Goal: Task Accomplishment & Management: Use online tool/utility

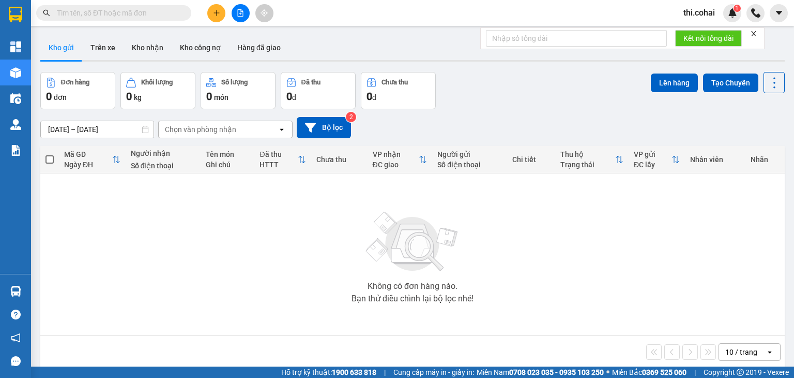
click at [755, 33] on icon "close" at bounding box center [753, 33] width 5 height 5
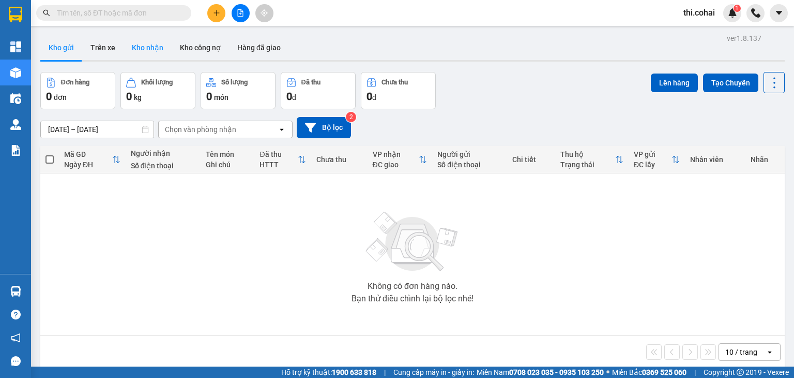
click at [147, 47] on button "Kho nhận" at bounding box center [148, 47] width 48 height 25
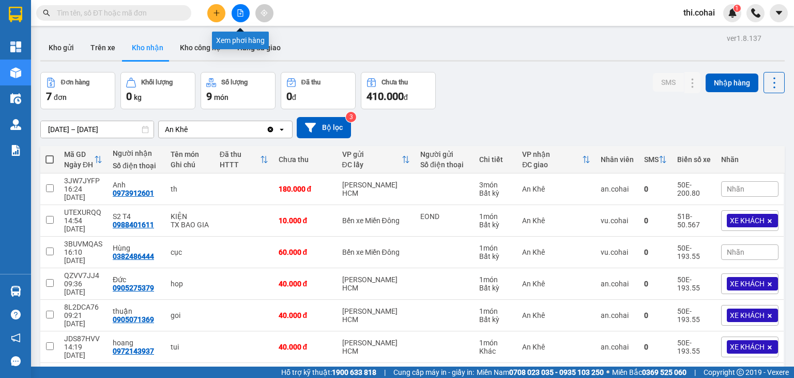
click at [240, 13] on icon "file-add" at bounding box center [240, 12] width 7 height 7
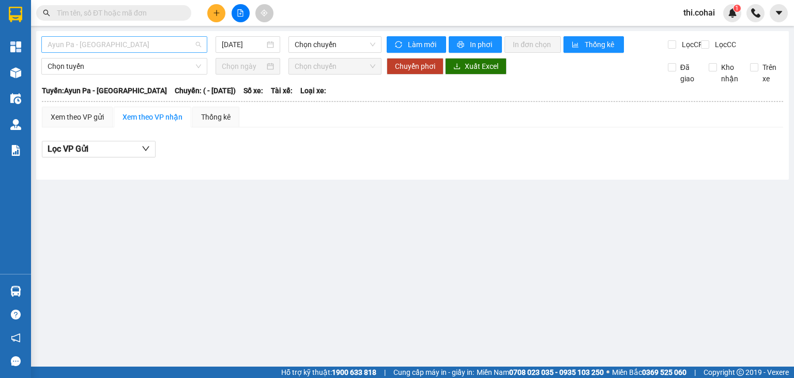
click at [151, 44] on span "Ayun Pa - [GEOGRAPHIC_DATA]" at bounding box center [125, 45] width 154 height 16
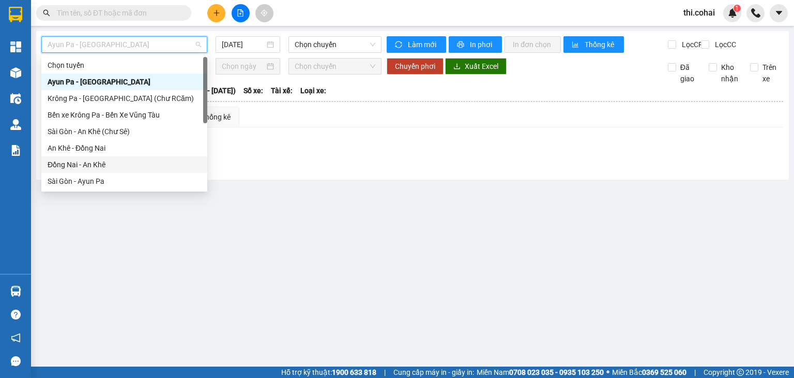
click at [91, 162] on div "Đồng Nai - An Khê" at bounding box center [125, 164] width 154 height 11
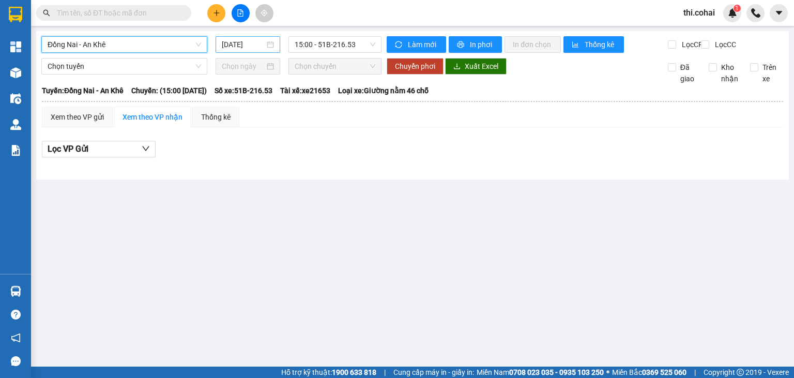
click at [263, 39] on input "[DATE]" at bounding box center [243, 44] width 42 height 11
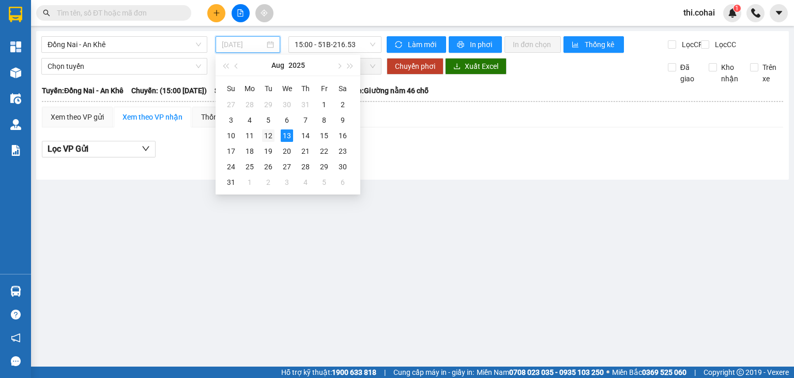
click at [272, 135] on div "12" at bounding box center [268, 135] width 12 height 12
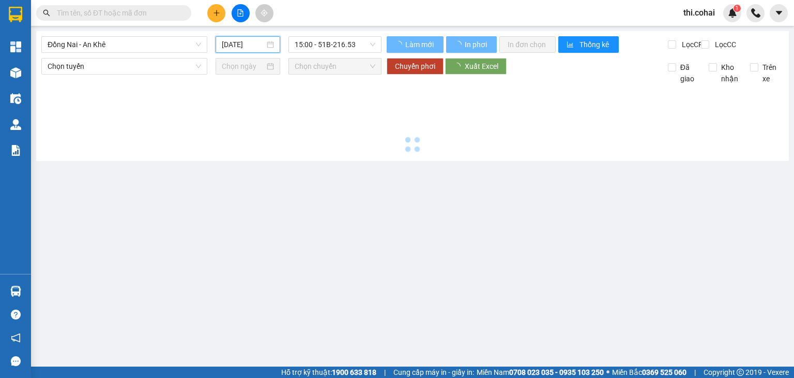
type input "[DATE]"
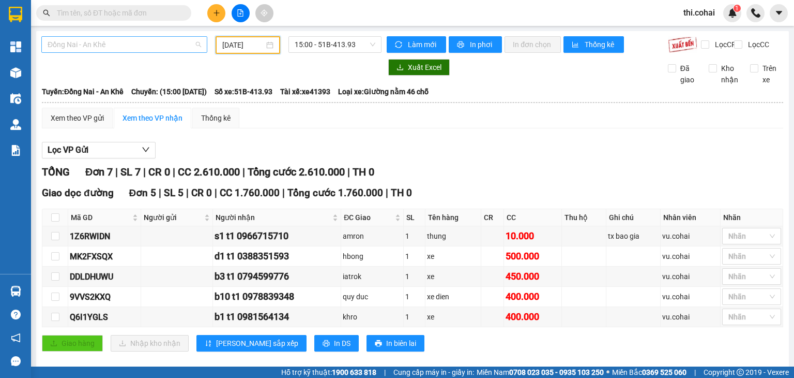
click at [141, 42] on span "Đồng Nai - An Khê" at bounding box center [125, 45] width 154 height 16
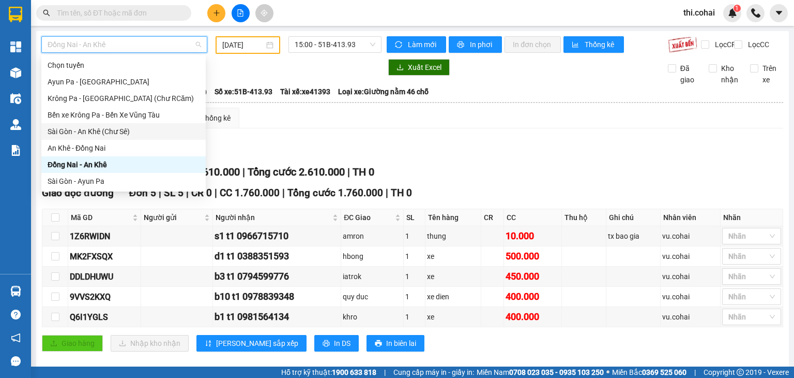
click at [86, 128] on div "Sài Gòn - An Khê (Chư Sê)" at bounding box center [124, 131] width 152 height 11
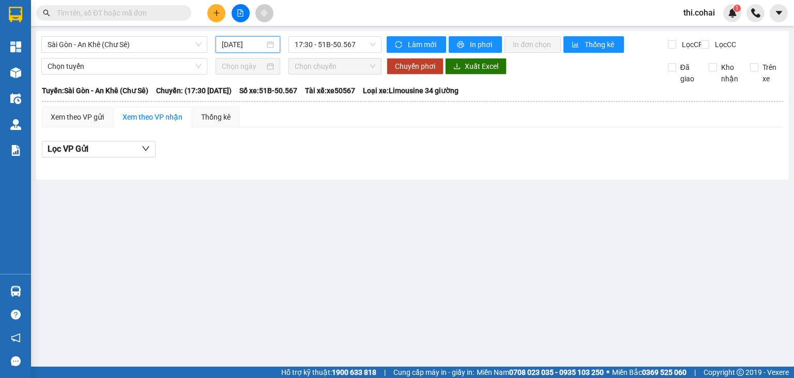
click at [243, 42] on input "[DATE]" at bounding box center [243, 44] width 42 height 11
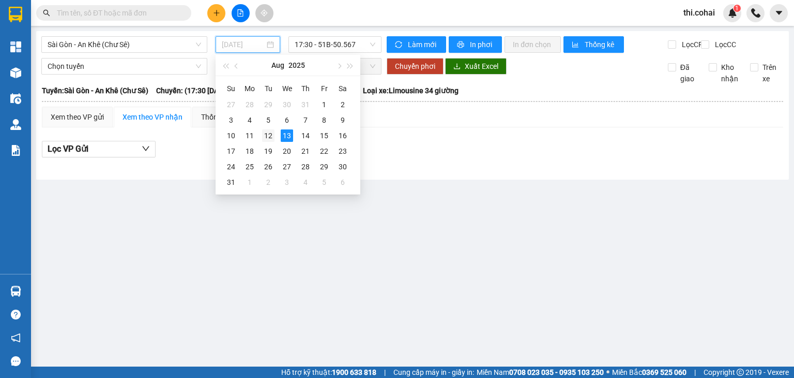
click at [265, 136] on div "12" at bounding box center [268, 135] width 12 height 12
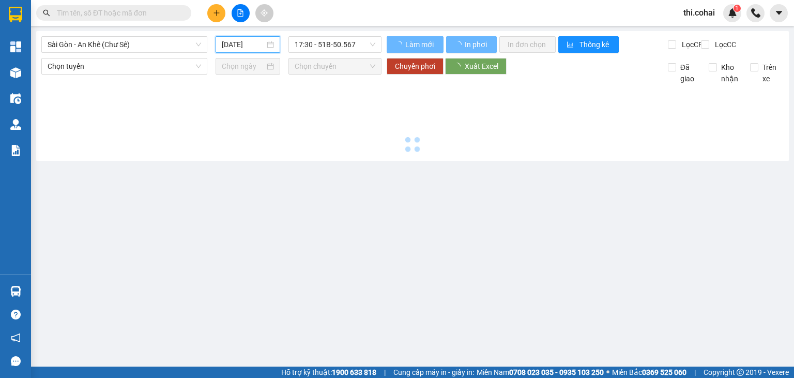
type input "[DATE]"
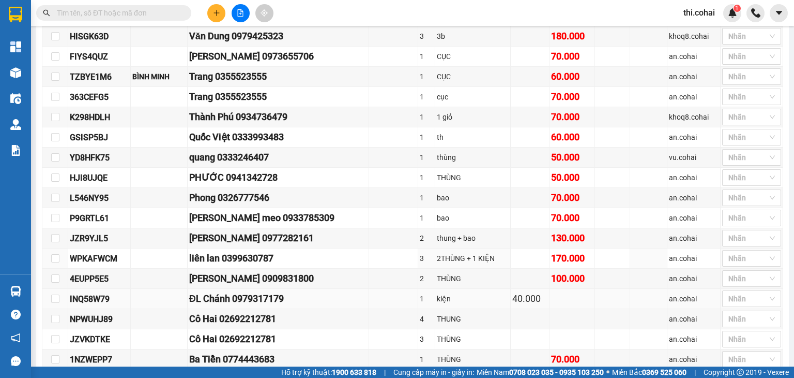
scroll to position [453, 0]
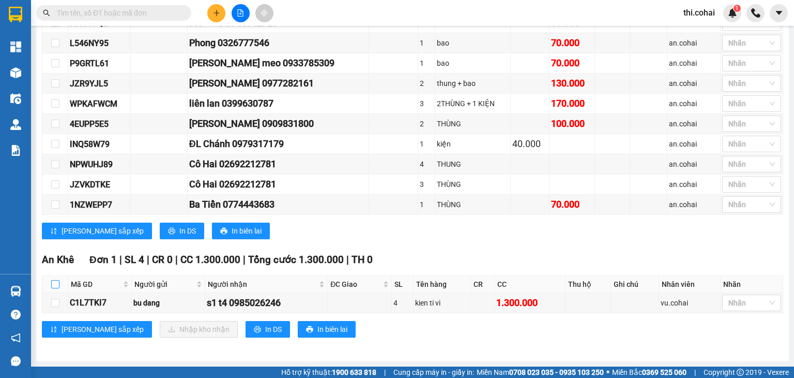
click at [54, 286] on input "checkbox" at bounding box center [55, 284] width 8 height 8
checkbox input "true"
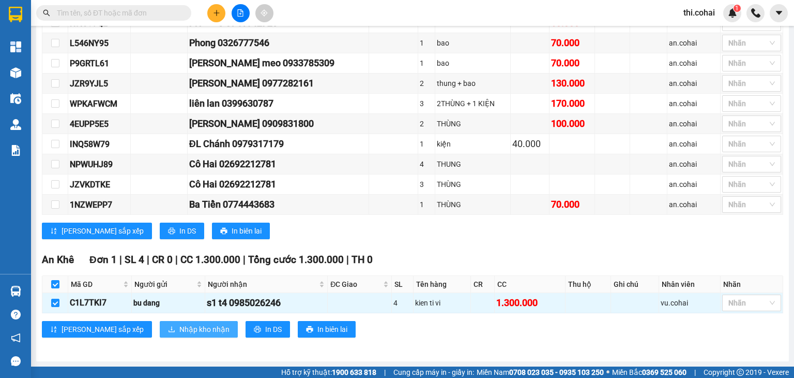
click at [179, 329] on span "Nhập kho nhận" at bounding box center [204, 328] width 50 height 11
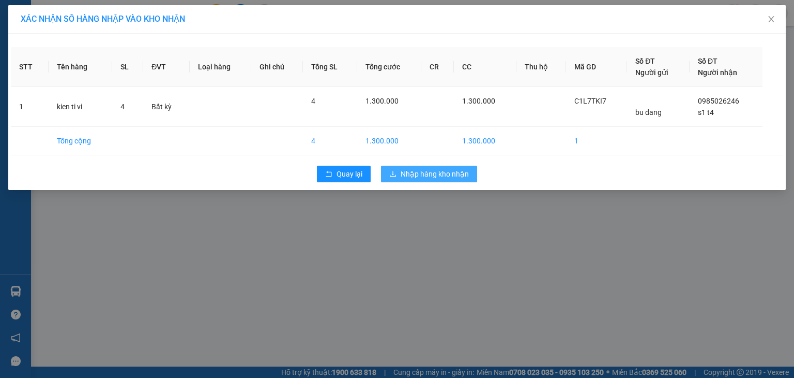
click at [455, 175] on span "Nhập hàng kho nhận" at bounding box center [435, 173] width 68 height 11
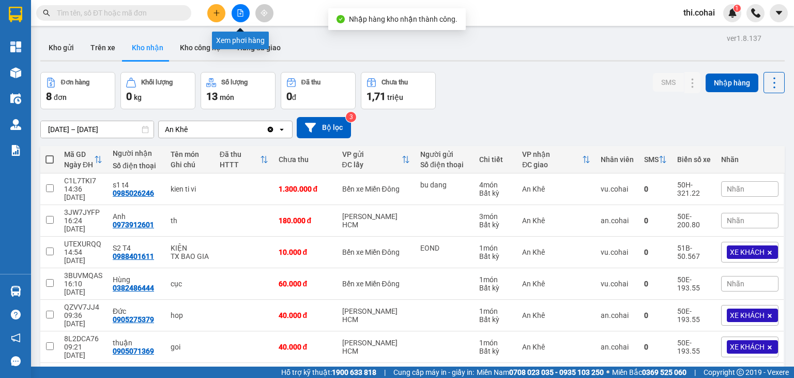
click at [242, 13] on icon "file-add" at bounding box center [240, 12] width 7 height 7
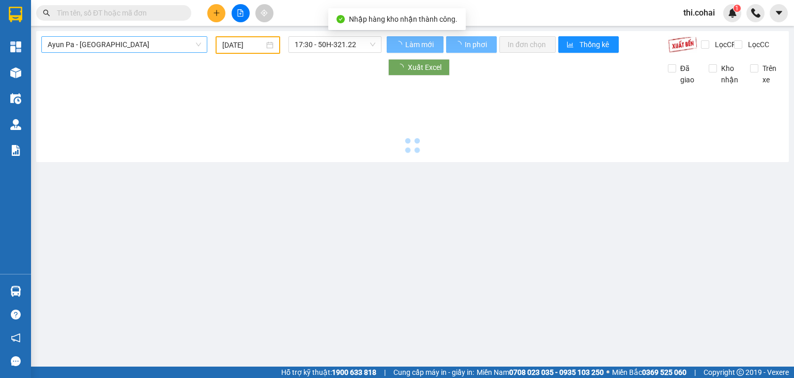
type input "[DATE]"
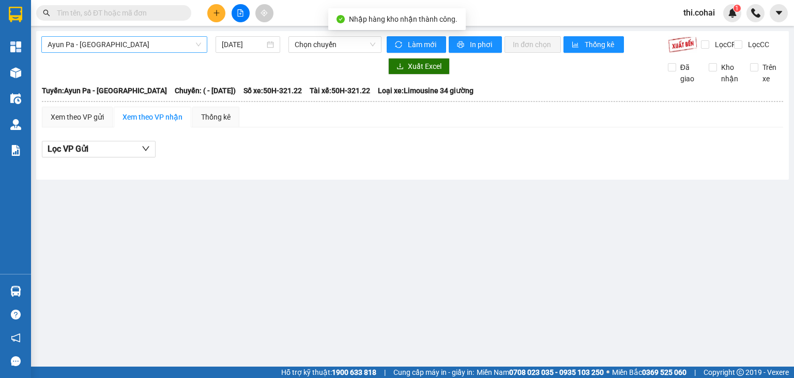
click at [127, 44] on span "Ayun Pa - [GEOGRAPHIC_DATA]" at bounding box center [125, 45] width 154 height 16
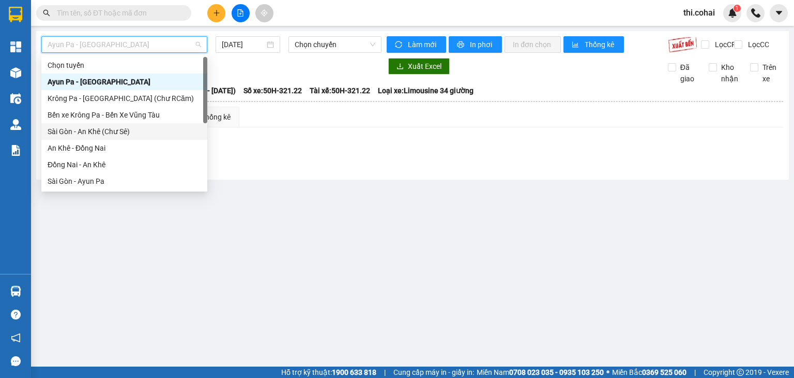
click at [99, 134] on div "Sài Gòn - An Khê (Chư Sê)" at bounding box center [125, 131] width 154 height 11
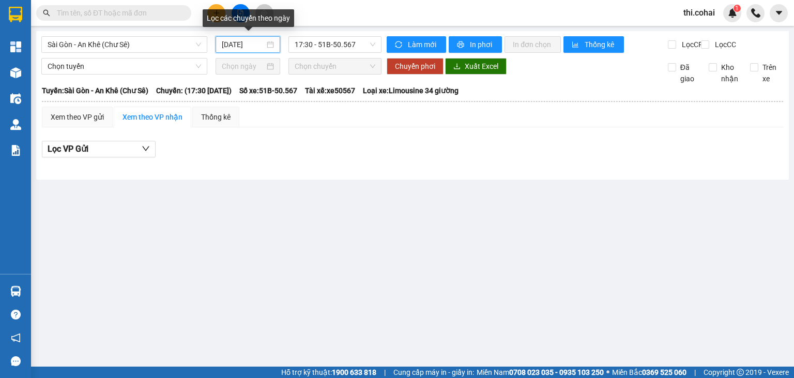
click at [261, 44] on input "[DATE]" at bounding box center [243, 44] width 42 height 11
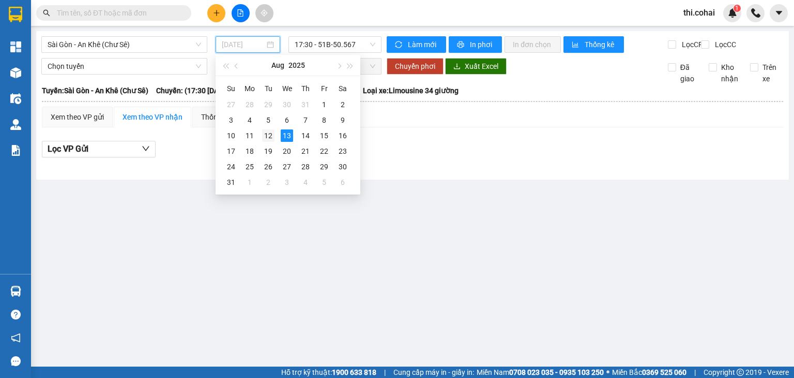
click at [264, 139] on div "12" at bounding box center [268, 135] width 12 height 12
type input "[DATE]"
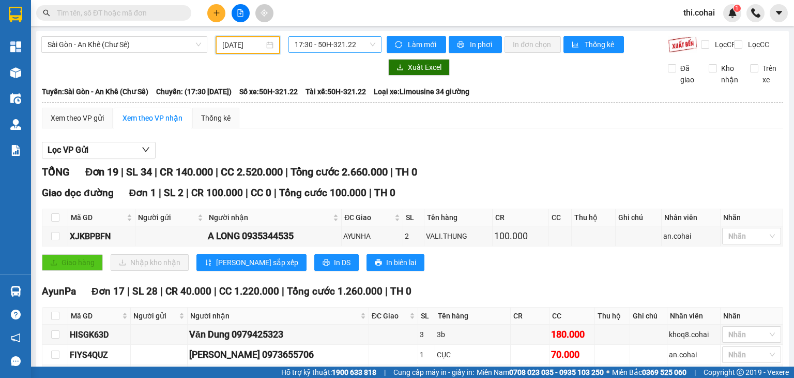
drag, startPoint x: 329, startPoint y: 43, endPoint x: 328, endPoint y: 50, distance: 7.3
click at [329, 43] on span "17:30 - 50H-321.22" at bounding box center [335, 45] width 81 height 16
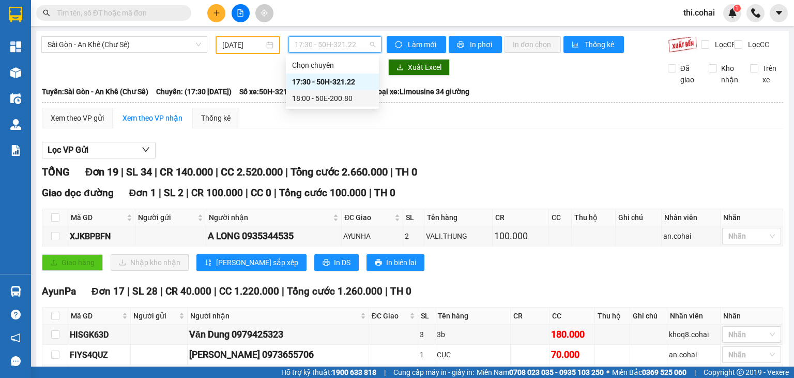
click at [330, 99] on div "18:00 - 50E-200.80" at bounding box center [332, 98] width 81 height 11
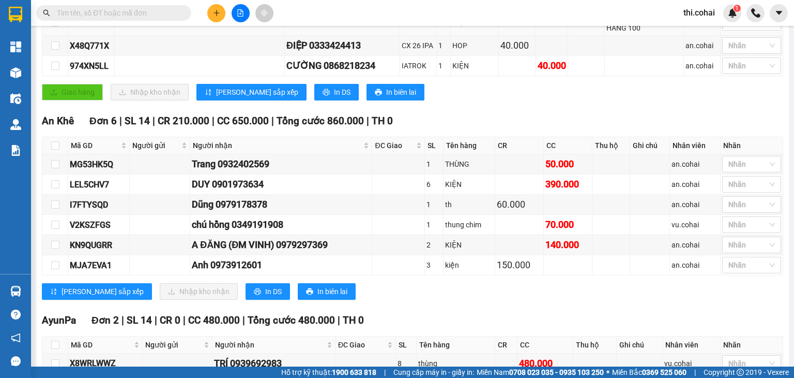
scroll to position [362, 0]
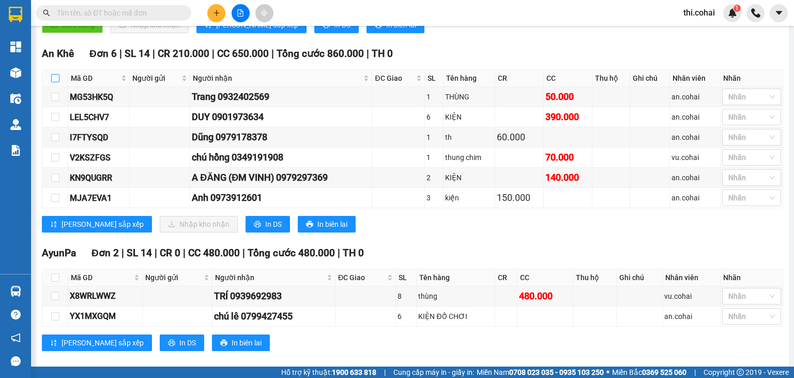
click at [55, 82] on input "checkbox" at bounding box center [55, 78] width 8 height 8
checkbox input "true"
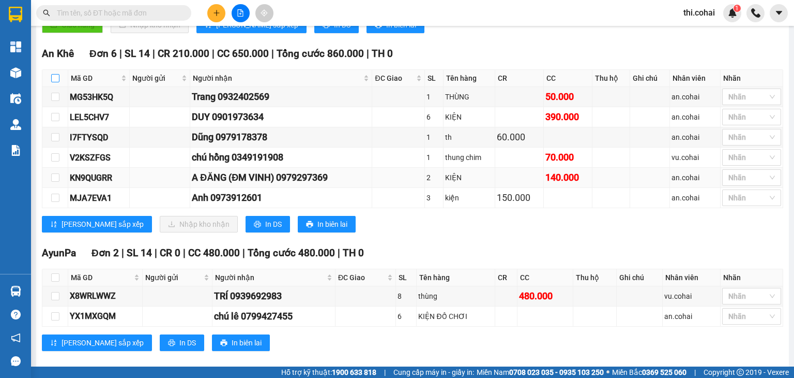
checkbox input "true"
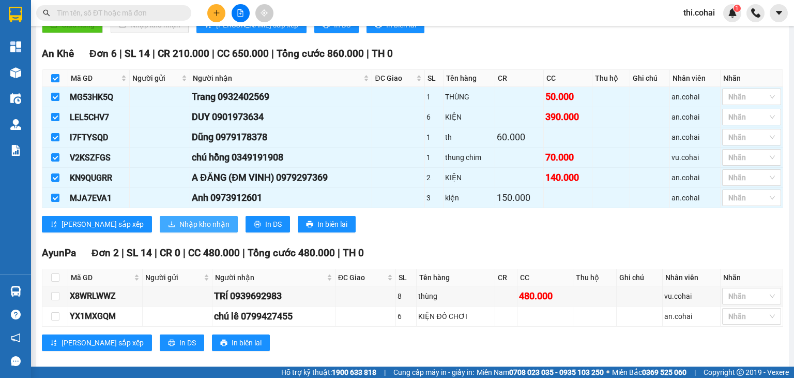
click at [179, 228] on span "Nhập kho nhận" at bounding box center [204, 223] width 50 height 11
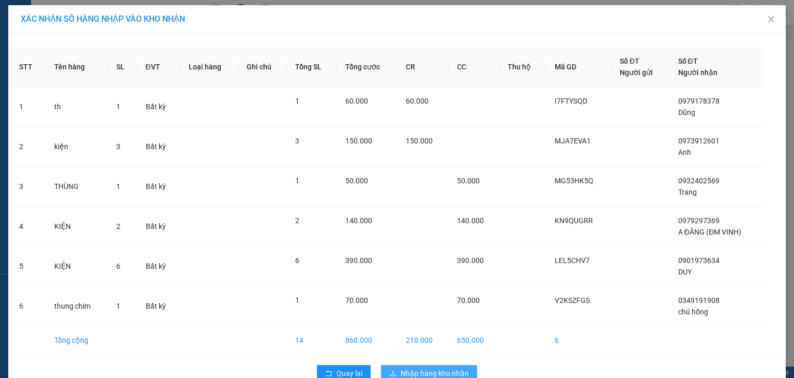
click at [428, 370] on span "Nhập hàng kho nhận" at bounding box center [435, 372] width 68 height 11
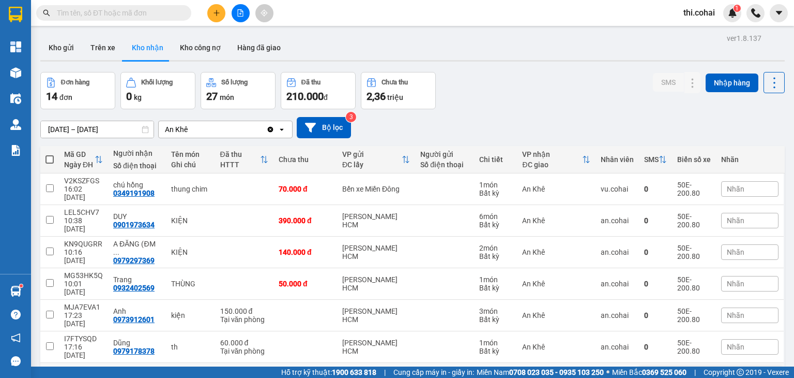
scroll to position [97, 0]
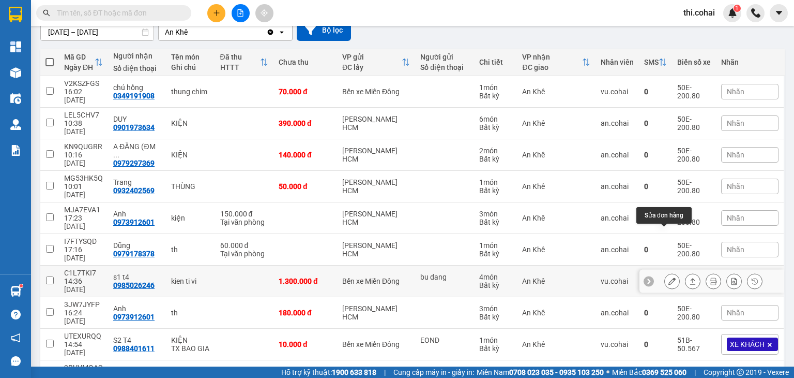
click at [669, 277] on icon at bounding box center [672, 280] width 7 height 7
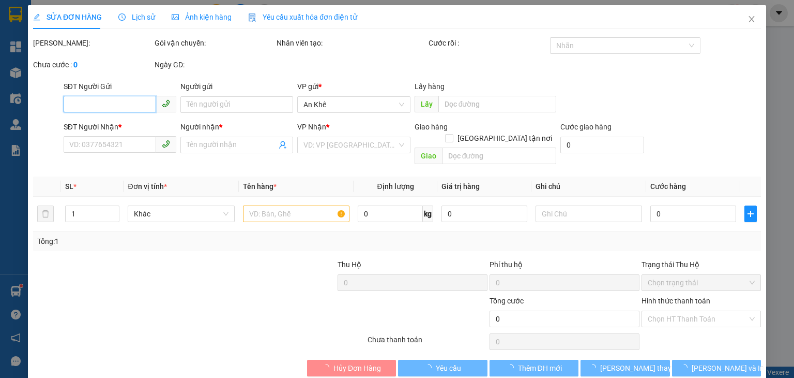
type input "bu dang"
type input "0985026246"
type input "s1 t4"
type input "1.300.000"
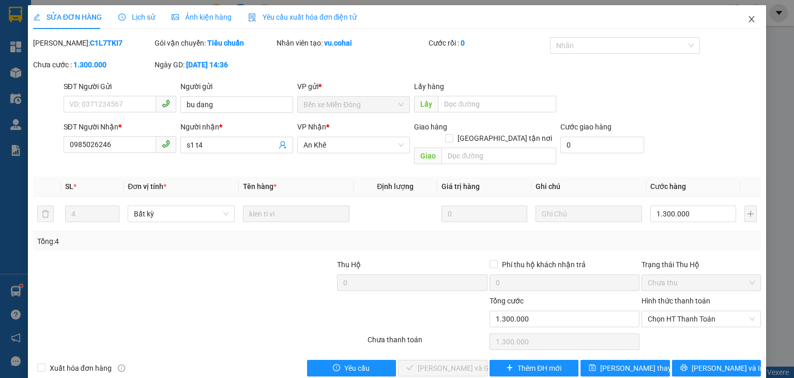
click at [748, 20] on icon "close" at bounding box center [752, 19] width 8 height 8
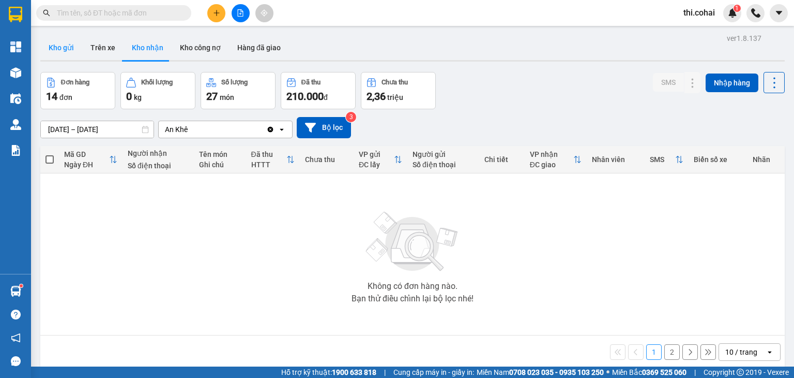
click at [64, 48] on button "Kho gửi" at bounding box center [61, 47] width 42 height 25
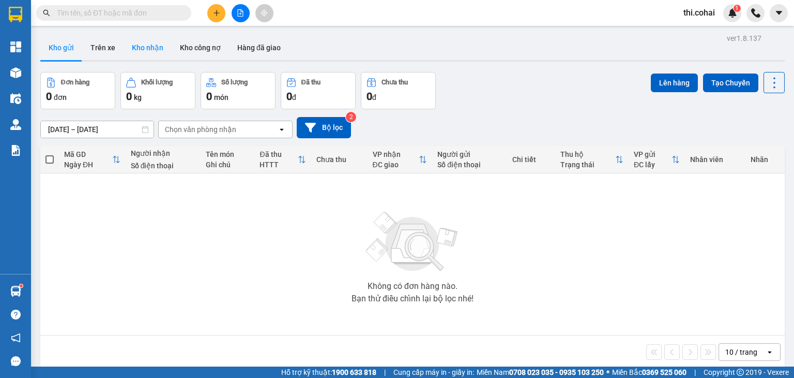
click at [154, 46] on button "Kho nhận" at bounding box center [148, 47] width 48 height 25
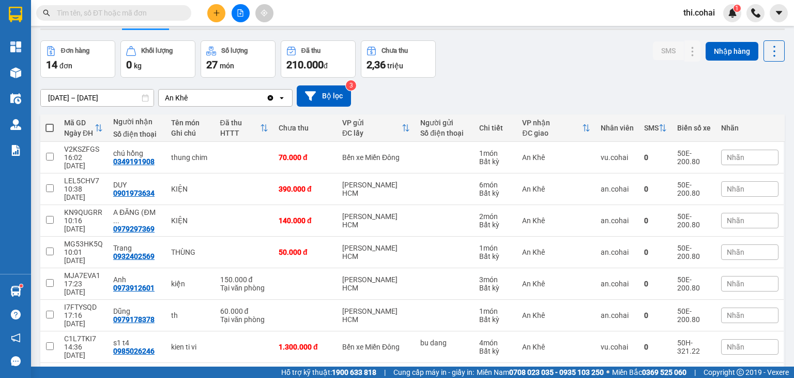
scroll to position [97, 0]
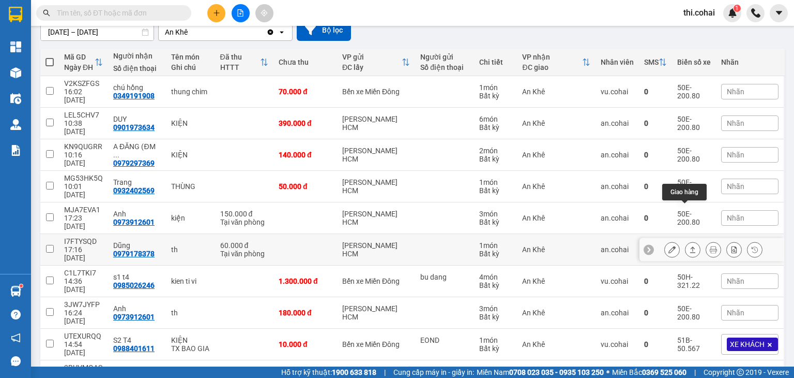
click at [686, 240] on button at bounding box center [693, 249] width 14 height 18
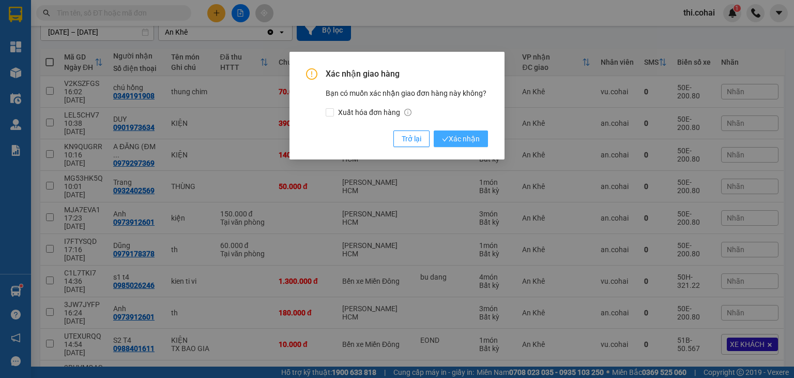
click at [472, 135] on span "Xác nhận" at bounding box center [461, 138] width 38 height 11
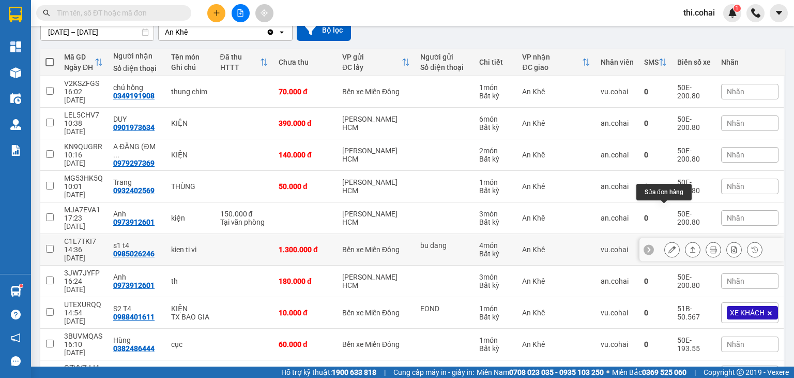
click at [668, 240] on button at bounding box center [672, 249] width 14 height 18
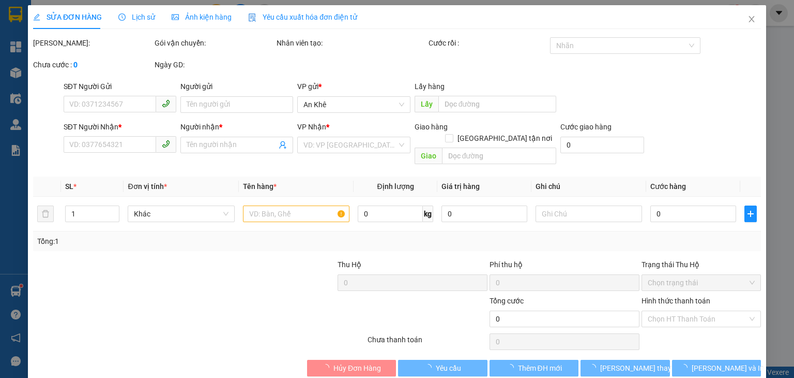
type input "bu dang"
type input "0985026246"
type input "s1 t4"
type input "1.300.000"
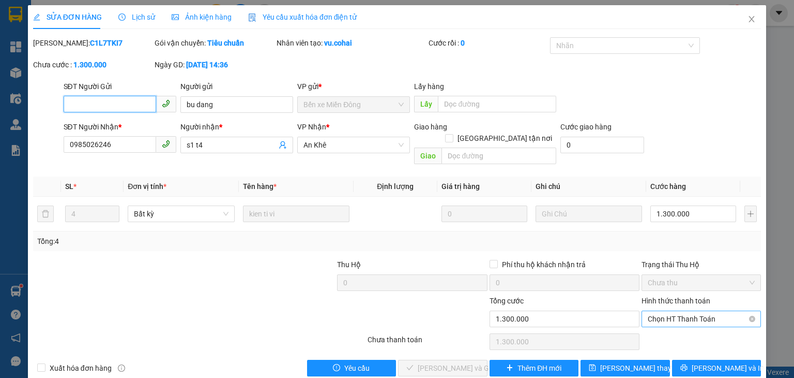
click at [665, 311] on span "Chọn HT Thanh Toán" at bounding box center [701, 319] width 107 height 16
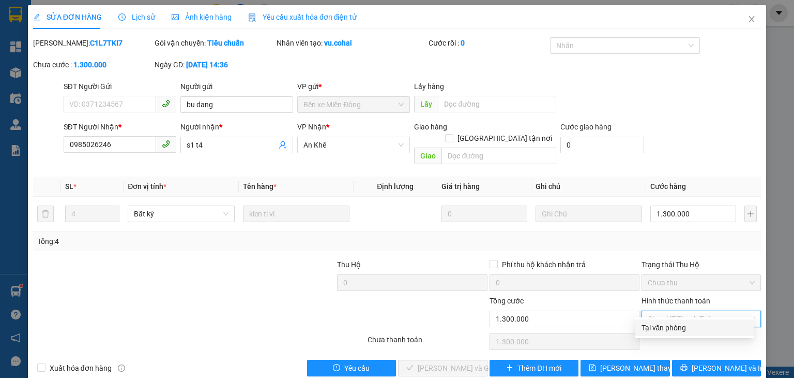
click at [658, 326] on div "Tại văn phòng" at bounding box center [695, 327] width 106 height 11
type input "0"
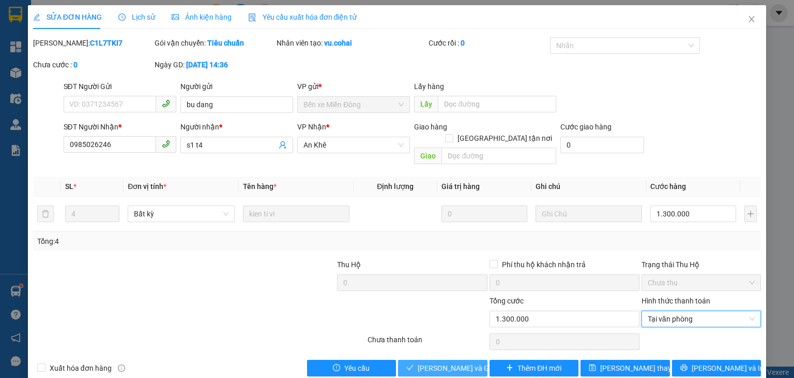
click at [459, 362] on span "[PERSON_NAME] và Giao hàng" at bounding box center [467, 367] width 99 height 11
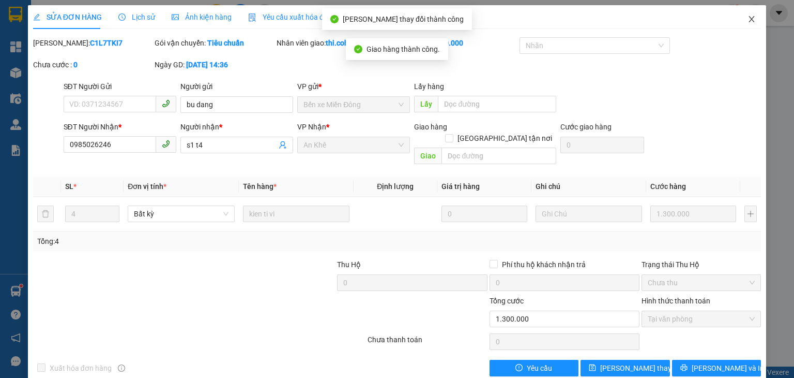
click at [747, 14] on span "Close" at bounding box center [752, 19] width 29 height 29
